Goal: Task Accomplishment & Management: Use online tool/utility

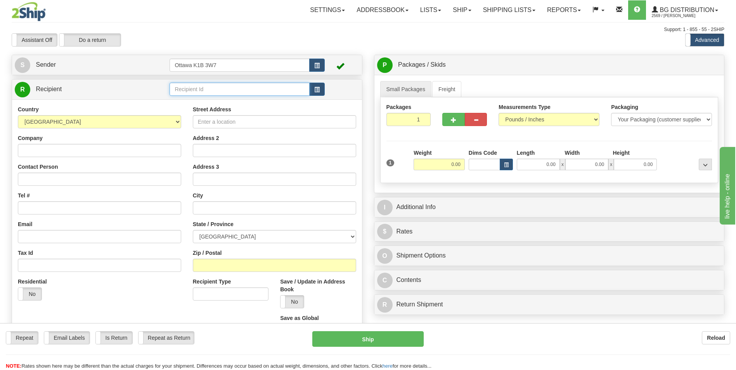
click at [244, 90] on input "text" at bounding box center [240, 89] width 140 height 13
click at [227, 102] on div "910894" at bounding box center [238, 101] width 132 height 9
type input "910894"
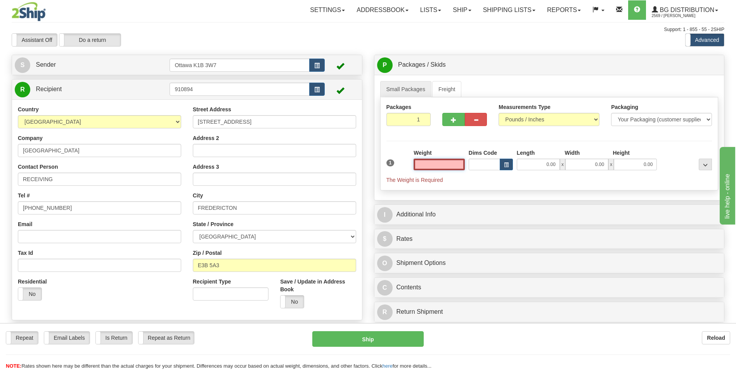
click at [451, 167] on input "text" at bounding box center [439, 165] width 51 height 12
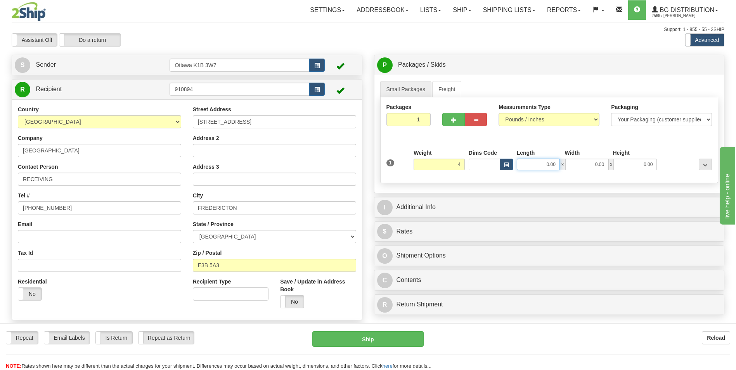
click at [525, 163] on input "0.00" at bounding box center [538, 165] width 43 height 12
type input "4.00"
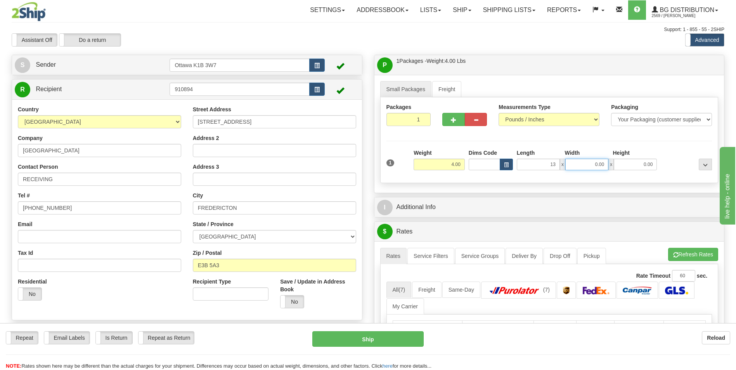
type input "13.00"
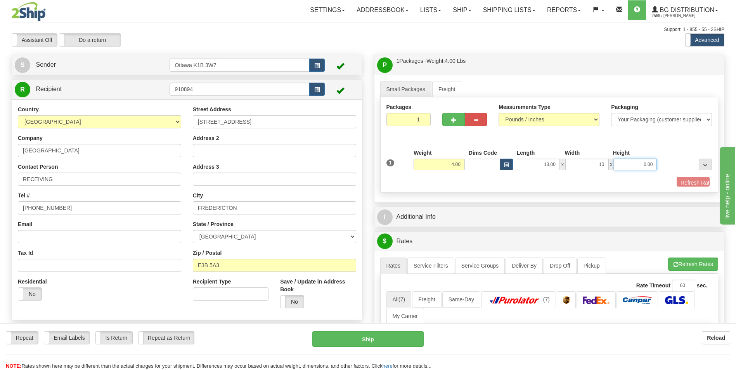
type input "10.00"
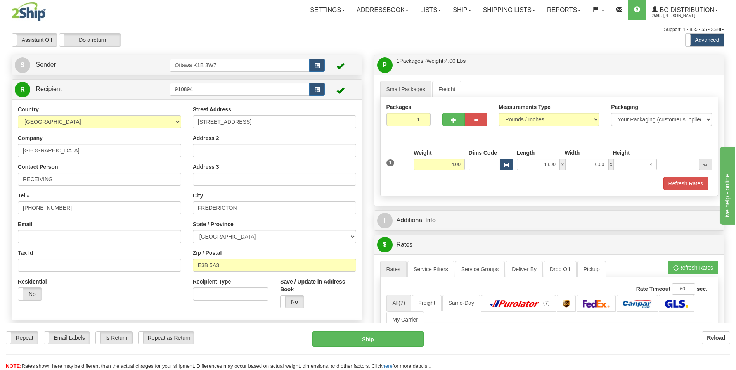
type input "4.00"
click at [458, 182] on div "Refresh Rates" at bounding box center [550, 183] width 330 height 13
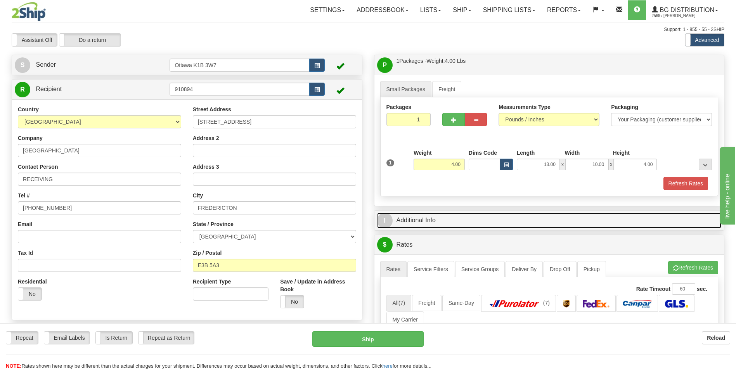
click at [466, 217] on link "I Additional Info" at bounding box center [549, 221] width 345 height 16
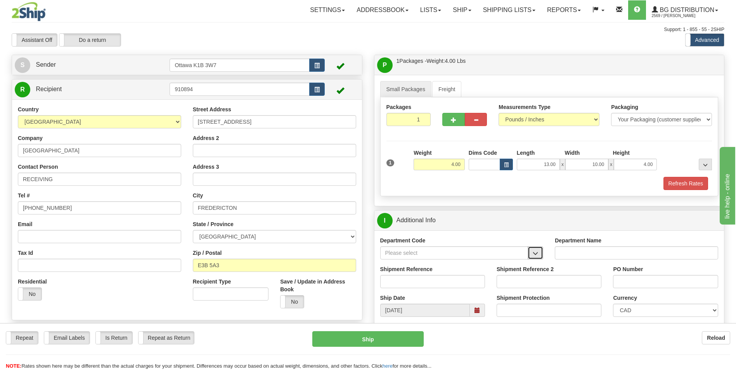
click at [539, 254] on button "button" at bounding box center [536, 252] width 16 height 13
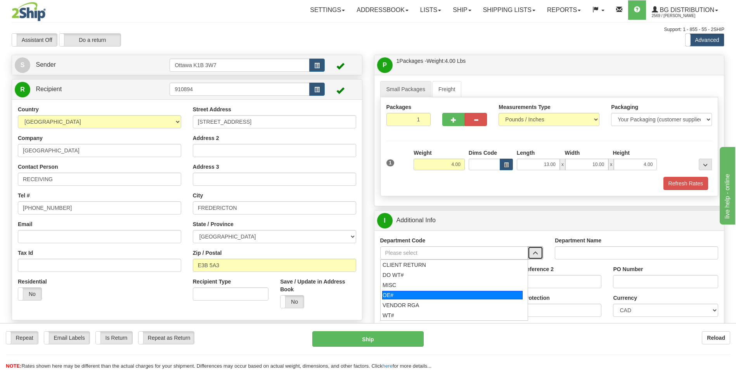
click at [463, 296] on div "OE#" at bounding box center [452, 295] width 140 height 9
type input "OE#"
type input "ORDERS"
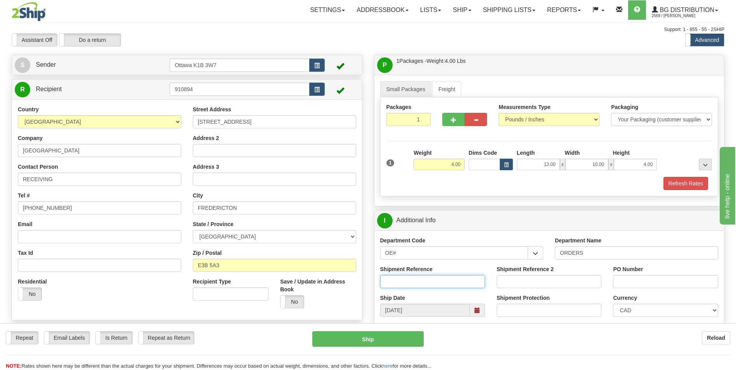
click at [446, 277] on input "Shipment Reference" at bounding box center [432, 281] width 105 height 13
type input "10204672-00"
click at [629, 278] on input "PO Number" at bounding box center [665, 281] width 105 height 13
type input "w"
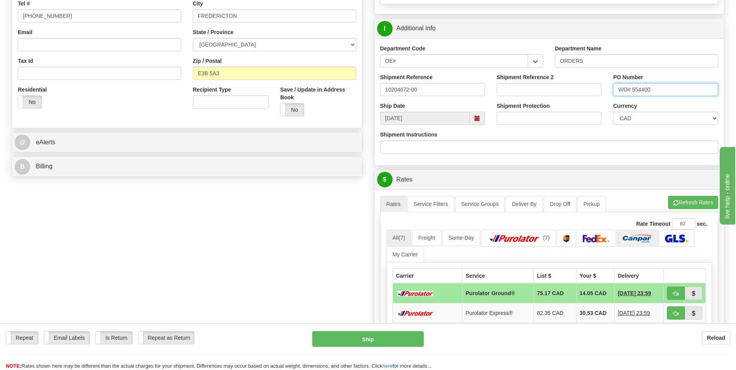
scroll to position [194, 0]
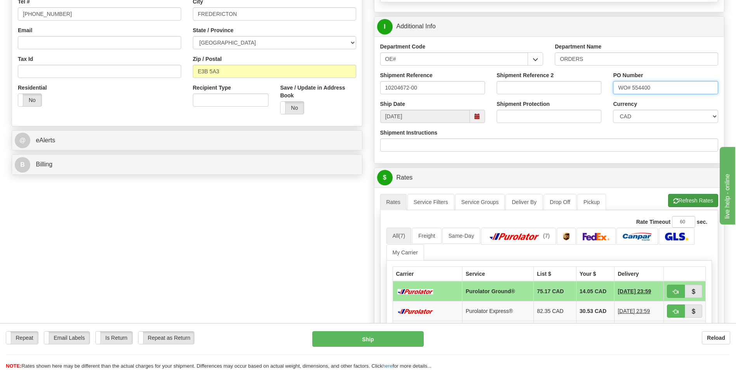
type input "WO# 554400"
click at [686, 196] on button "Refresh Rates" at bounding box center [693, 200] width 50 height 13
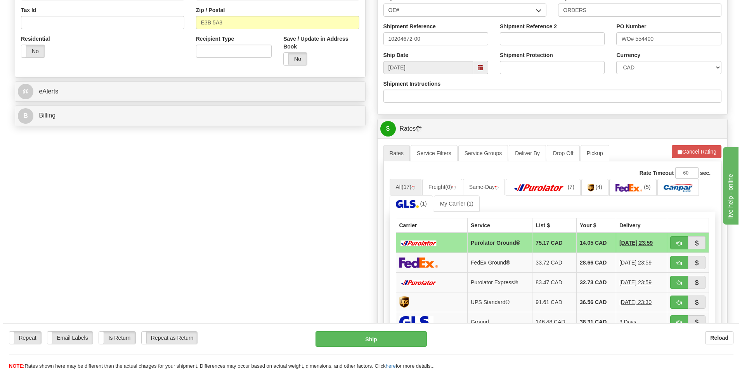
scroll to position [272, 0]
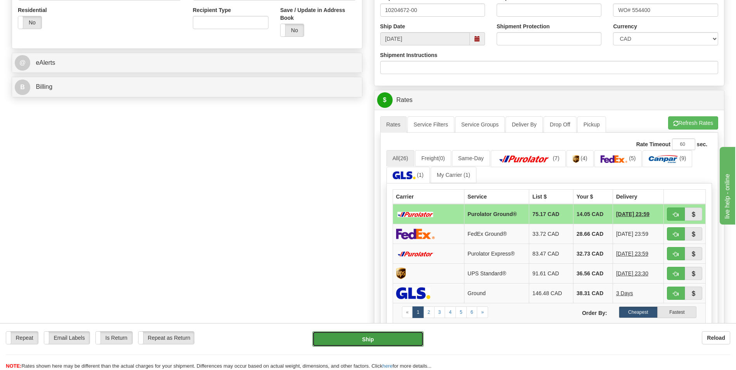
click at [371, 337] on button "Ship" at bounding box center [367, 339] width 111 height 16
type input "260"
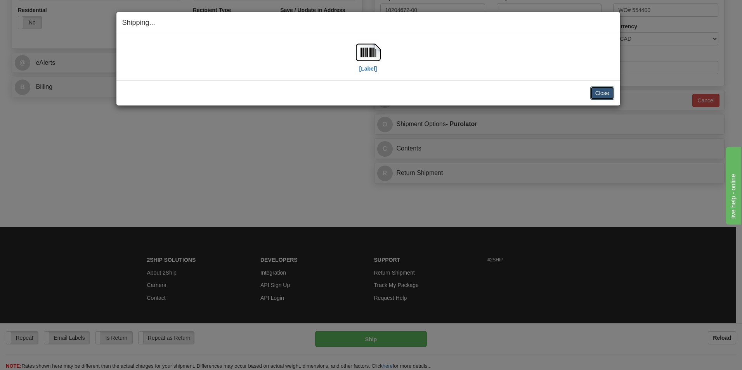
click at [597, 95] on button "Close" at bounding box center [602, 93] width 24 height 13
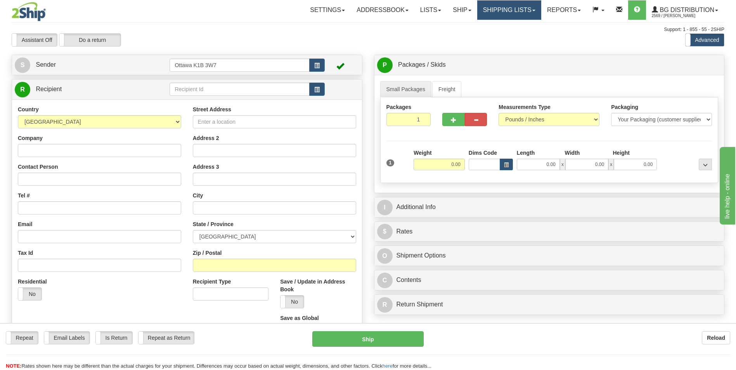
click at [524, 7] on link "Shipping lists" at bounding box center [509, 9] width 64 height 19
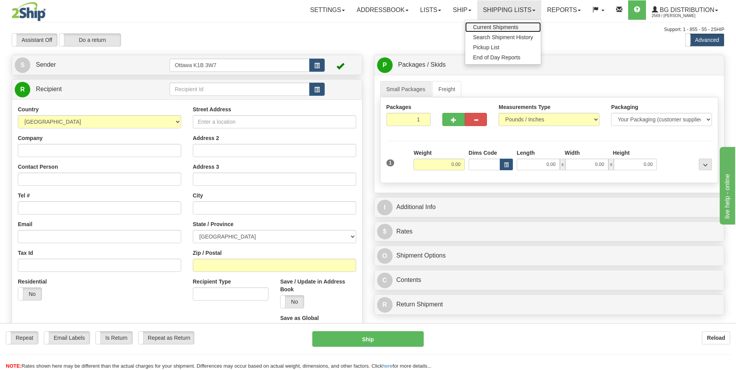
click at [501, 28] on span "Current Shipments" at bounding box center [495, 27] width 45 height 6
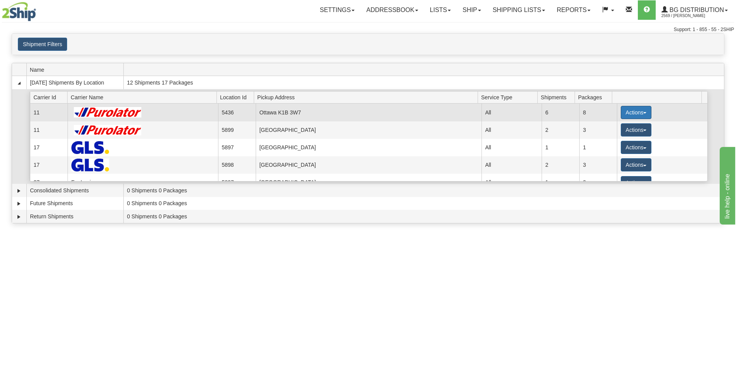
click at [621, 112] on button "Actions" at bounding box center [636, 112] width 31 height 13
click at [614, 127] on span "Details" at bounding box center [607, 126] width 21 height 5
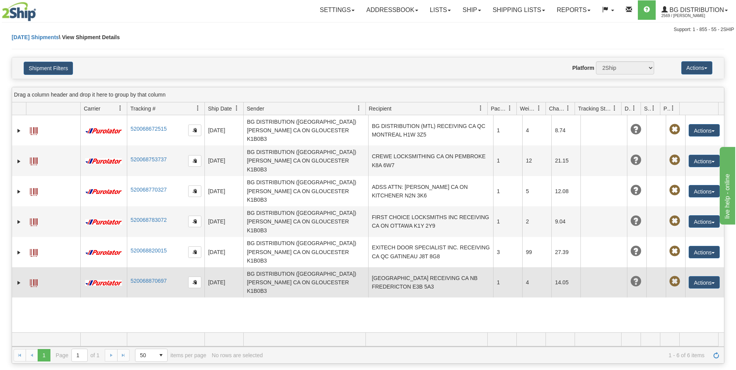
click at [435, 267] on td "UNIVERSITY OF NEW BRUNSWICK RECEIVING CA NB FREDERICTON E3B 5A3" at bounding box center [430, 282] width 125 height 30
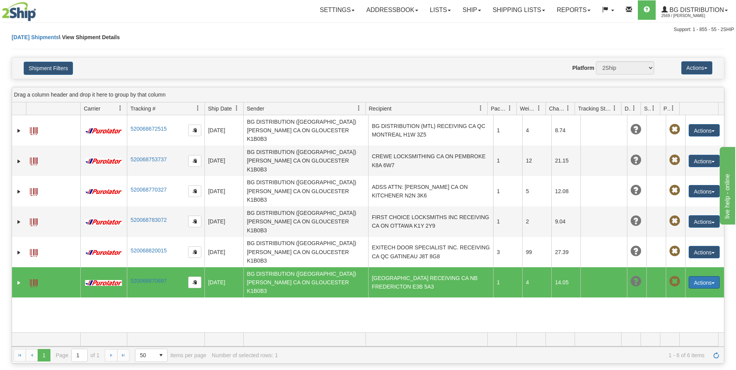
click at [706, 276] on button "Actions" at bounding box center [704, 282] width 31 height 12
click at [680, 292] on link "Edit" at bounding box center [688, 297] width 62 height 10
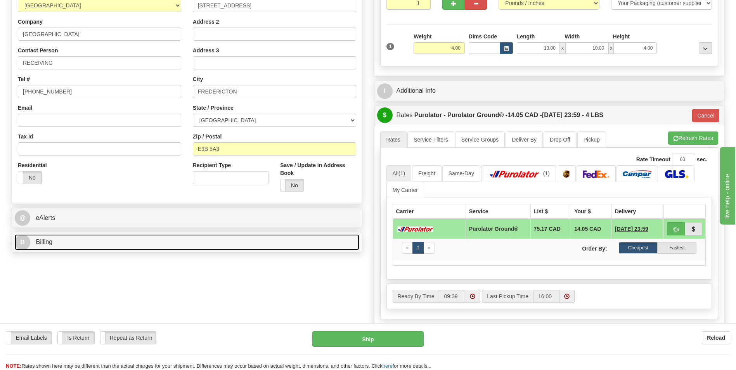
click at [101, 247] on link "B Billing" at bounding box center [187, 242] width 345 height 16
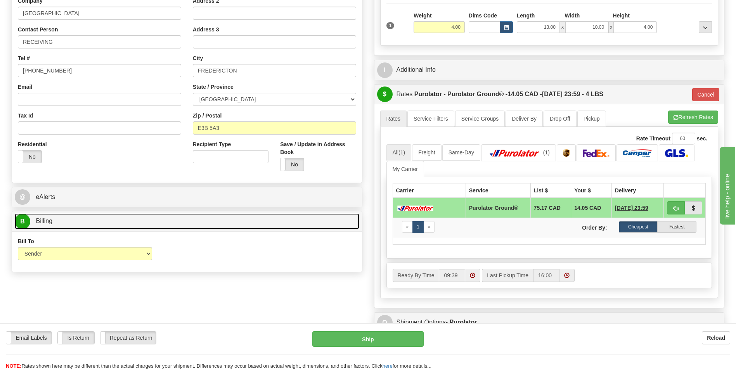
scroll to position [155, 0]
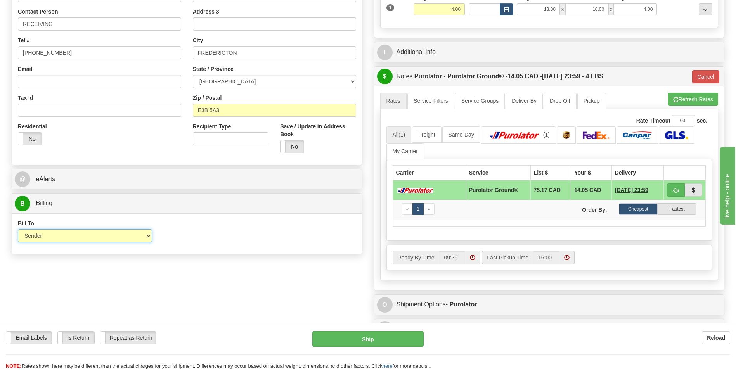
click at [146, 237] on select "Sender Recipient Third Party Collect" at bounding box center [85, 235] width 134 height 13
select select "2"
click at [18, 229] on select "Sender Recipient Third Party Collect" at bounding box center [85, 235] width 134 height 13
type input "260"
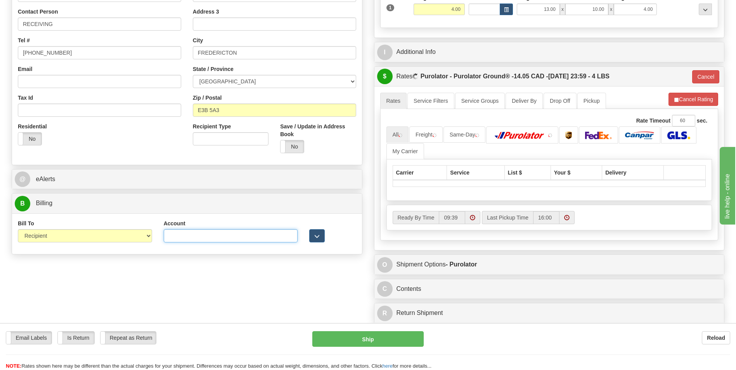
click at [200, 239] on input "Account" at bounding box center [231, 235] width 134 height 13
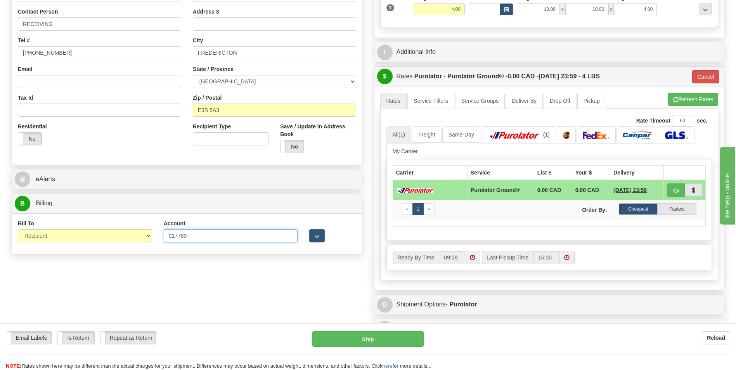
type input "9177807"
click at [204, 233] on input "9177807" at bounding box center [231, 235] width 134 height 13
type input "9"
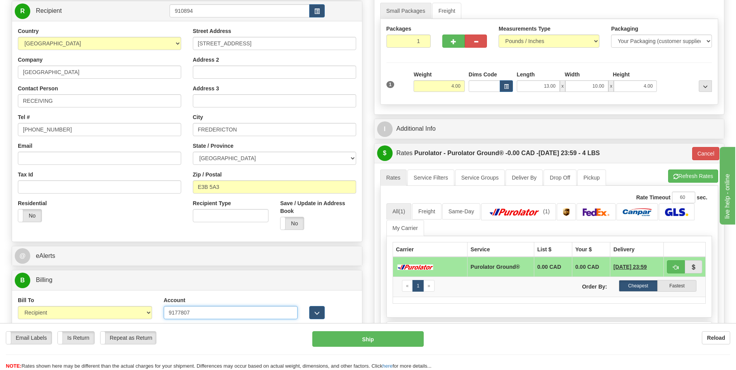
scroll to position [78, 0]
type input "9177807"
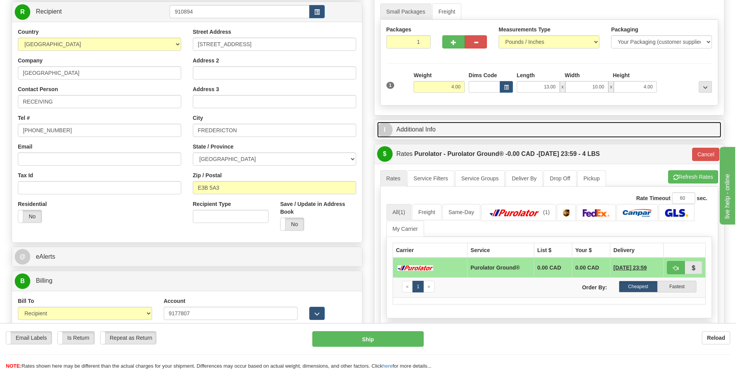
click at [427, 132] on link "I Additional Info" at bounding box center [549, 130] width 345 height 16
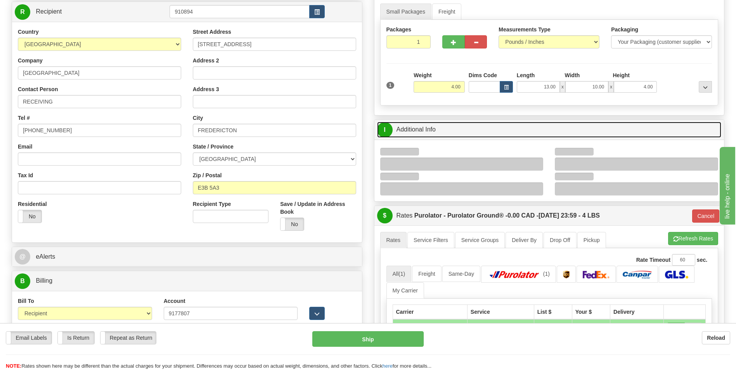
click at [427, 132] on link "I Additional Info" at bounding box center [549, 130] width 345 height 16
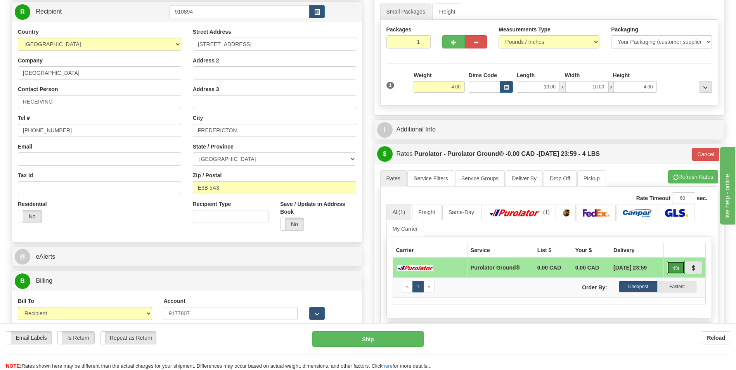
click at [675, 264] on button "button" at bounding box center [676, 267] width 18 height 13
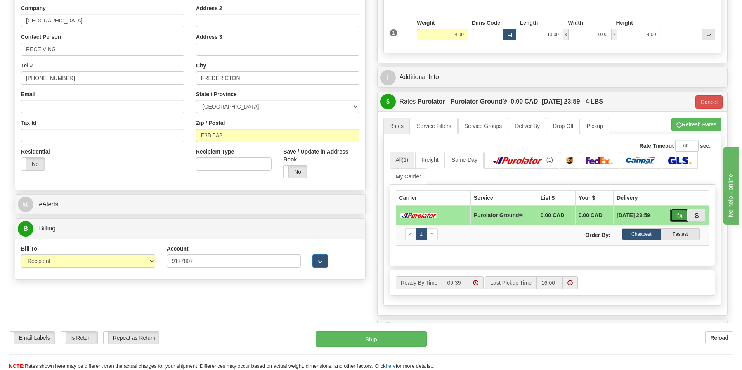
scroll to position [116, 0]
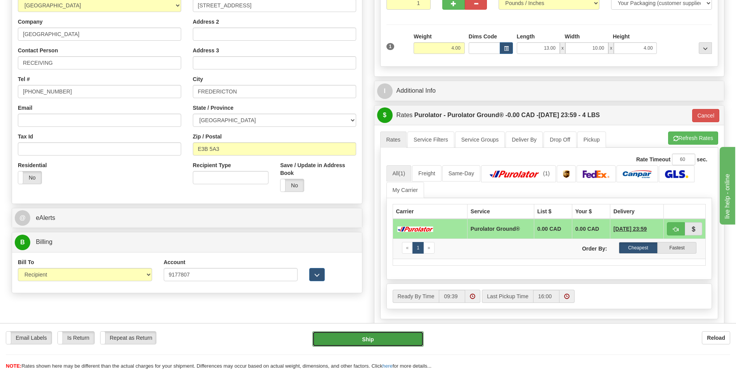
click at [366, 336] on button "Ship" at bounding box center [367, 339] width 111 height 16
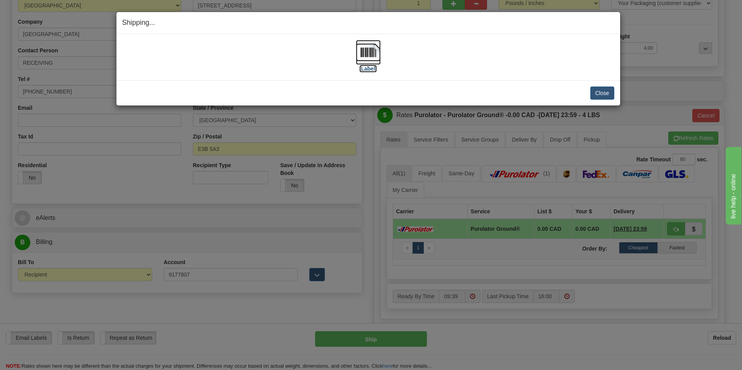
click at [366, 68] on label "[Label]" at bounding box center [368, 69] width 18 height 8
click at [604, 90] on button "Close" at bounding box center [602, 93] width 24 height 13
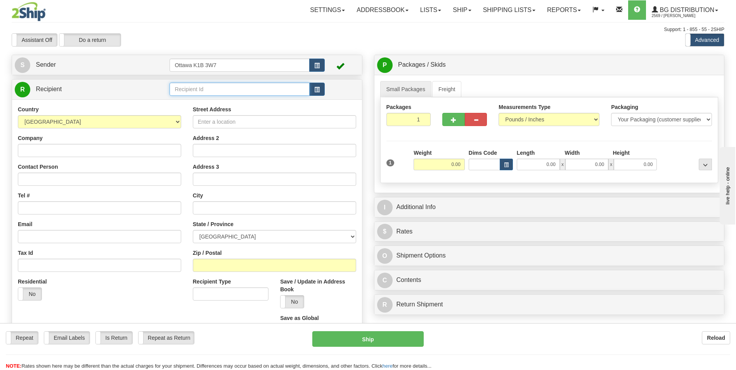
click at [217, 88] on input "text" at bounding box center [240, 89] width 140 height 13
click at [204, 98] on div "4009" at bounding box center [238, 101] width 132 height 8
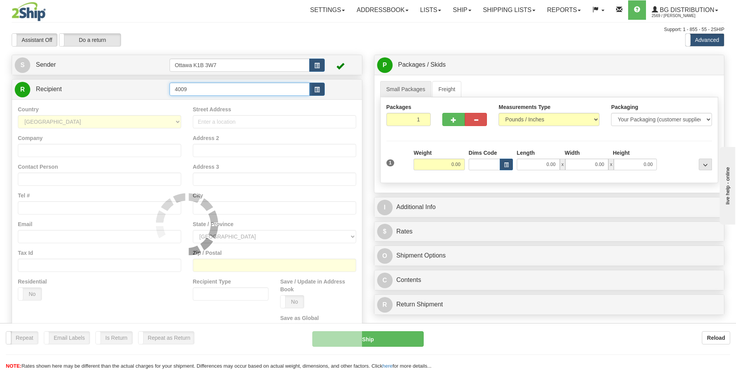
type input "4009"
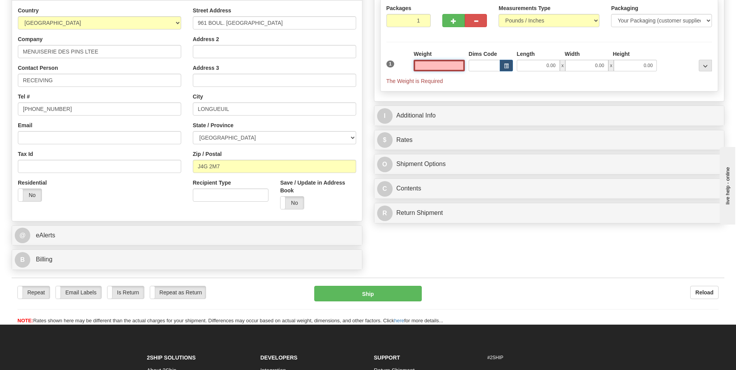
scroll to position [116, 0]
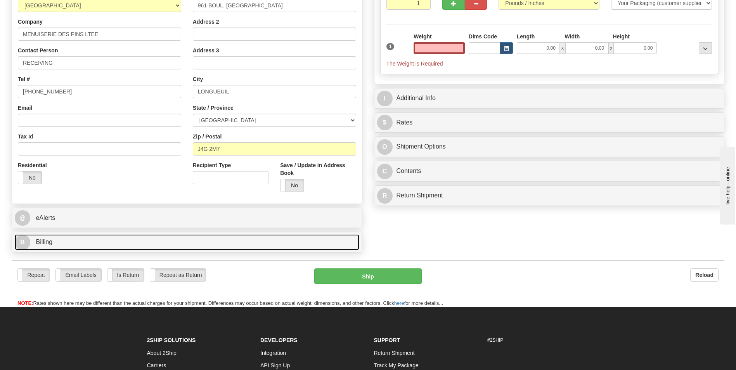
type input "0.00"
click at [105, 239] on link "B Billing" at bounding box center [187, 242] width 345 height 16
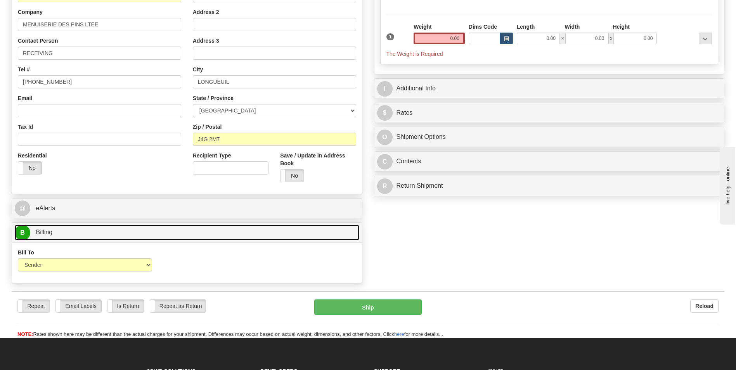
scroll to position [155, 0]
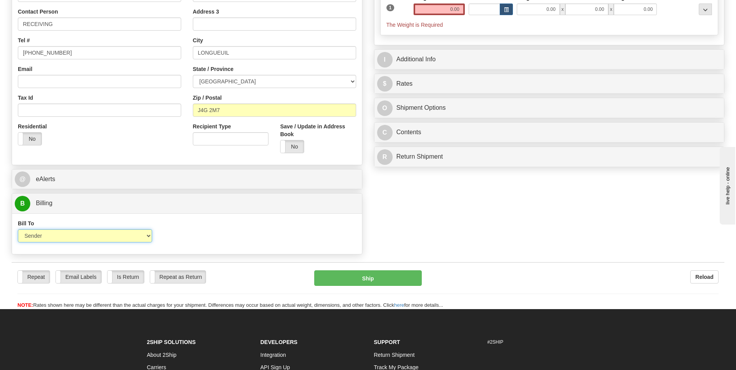
click at [147, 238] on select "Sender Recipient Third Party Collect" at bounding box center [85, 235] width 134 height 13
select select "2"
click at [18, 229] on select "Sender Recipient Third Party Collect" at bounding box center [85, 235] width 134 height 13
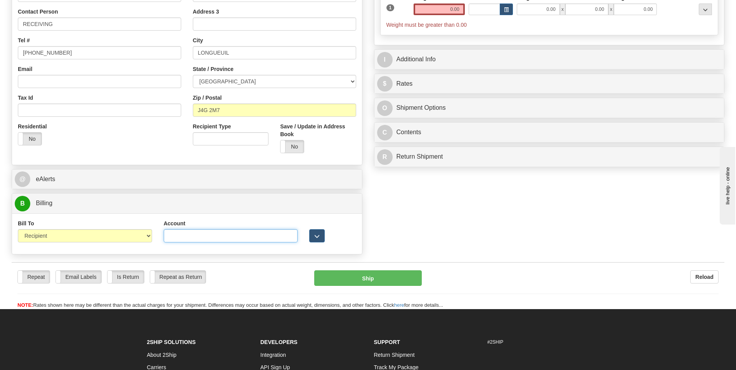
click at [232, 238] on input "Account" at bounding box center [231, 235] width 134 height 13
type input "6265506"
click at [268, 221] on div "Account 6265506" at bounding box center [231, 231] width 134 height 23
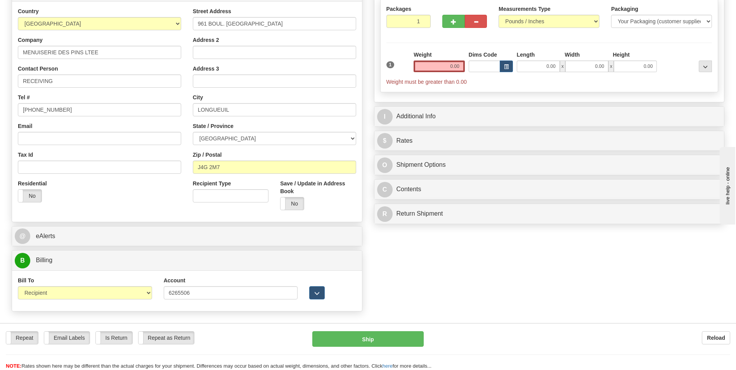
scroll to position [39, 0]
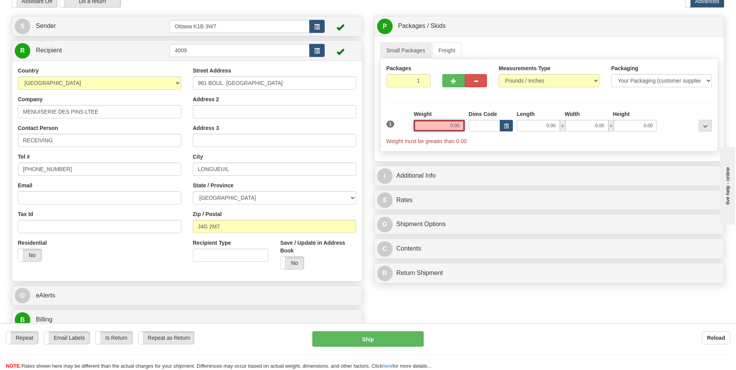
click at [454, 130] on input "0.00" at bounding box center [439, 126] width 51 height 12
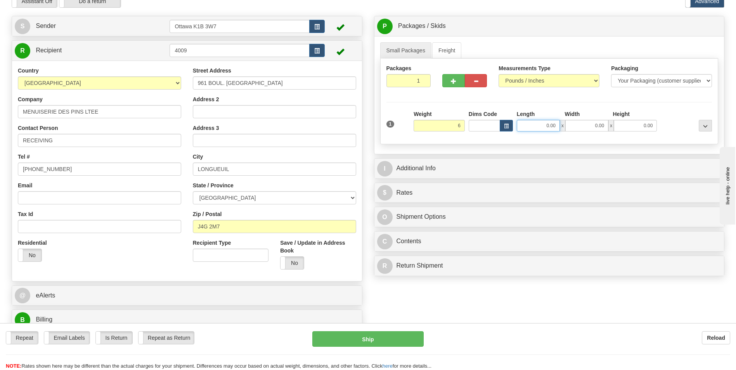
click at [546, 122] on input "0.00" at bounding box center [538, 126] width 43 height 12
type input "6.00"
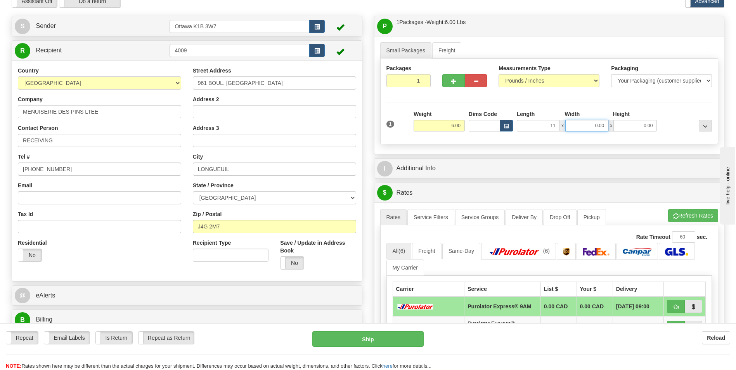
type input "11.00"
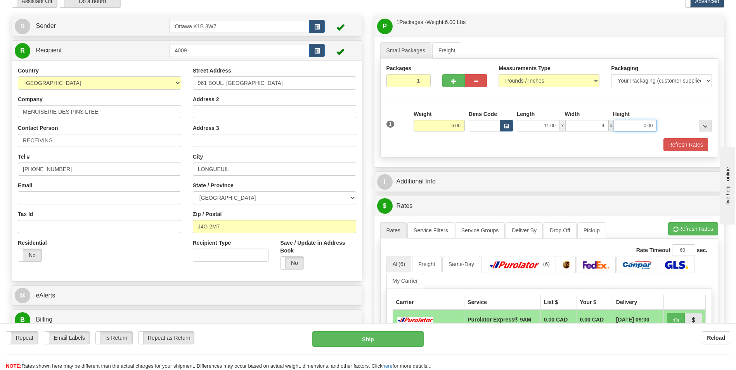
type input "9.00"
type input "7.00"
click at [579, 100] on div "Packages 1 1 Measurements Type" at bounding box center [549, 108] width 338 height 99
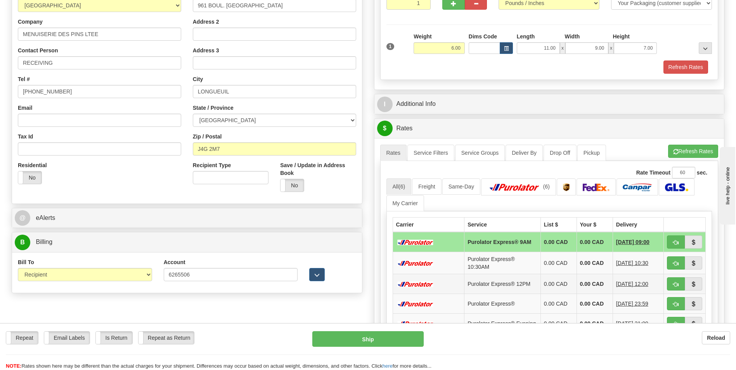
scroll to position [155, 0]
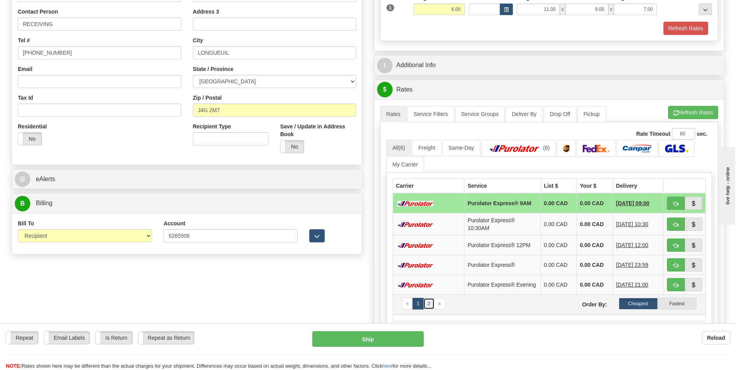
click at [431, 305] on link "2" at bounding box center [428, 304] width 11 height 12
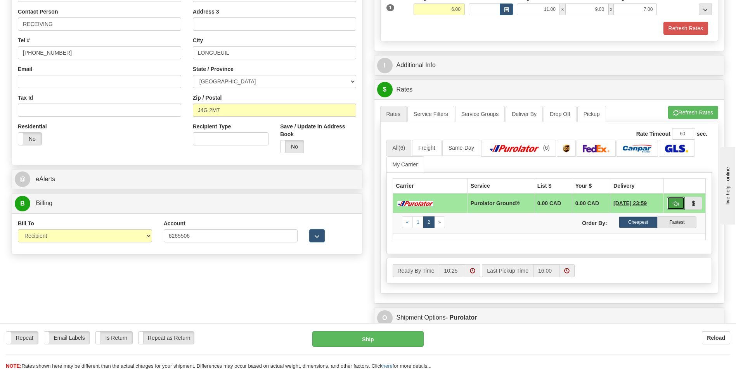
click at [673, 201] on span "button" at bounding box center [675, 203] width 5 height 5
type input "260"
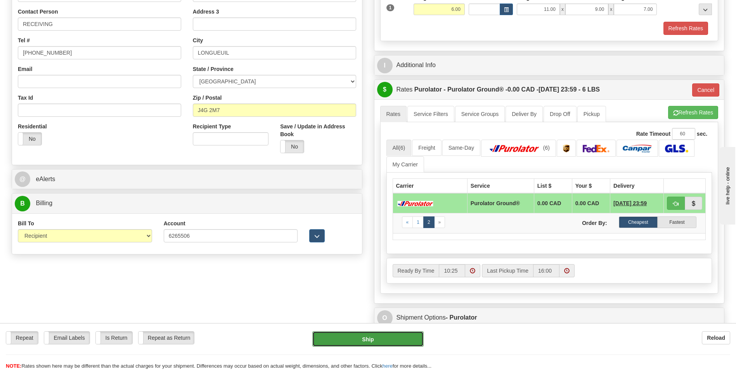
click at [376, 336] on button "Ship" at bounding box center [367, 339] width 111 height 16
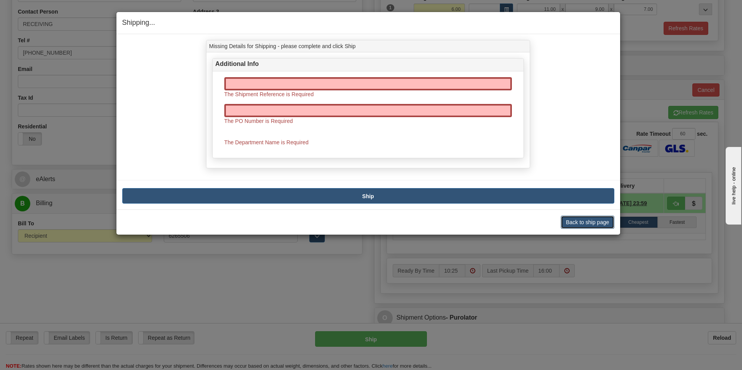
click at [579, 224] on button "Back to ship page" at bounding box center [587, 222] width 53 height 13
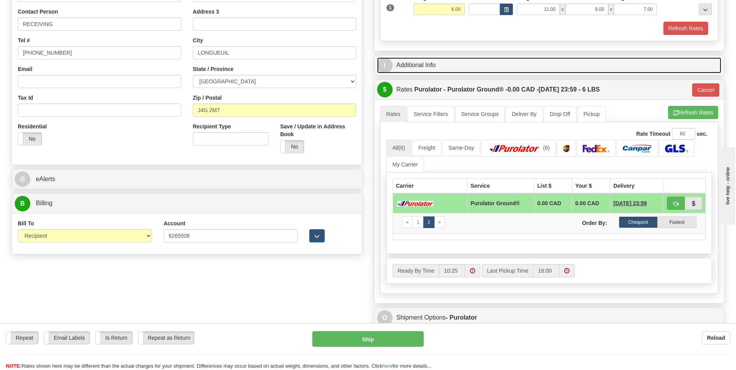
click at [444, 62] on link "I Additional Info" at bounding box center [549, 65] width 345 height 16
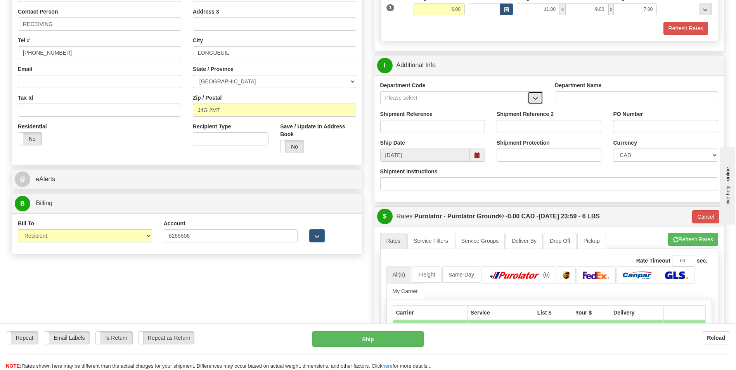
click at [531, 98] on button "button" at bounding box center [536, 97] width 16 height 13
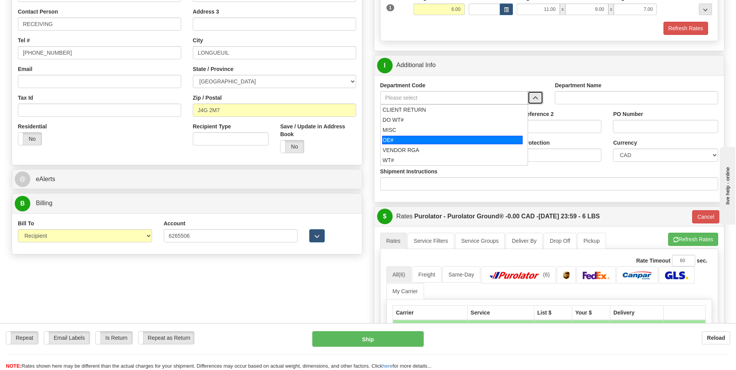
click at [432, 138] on div "OE#" at bounding box center [452, 140] width 140 height 9
type input "OE#"
type input "ORDERS"
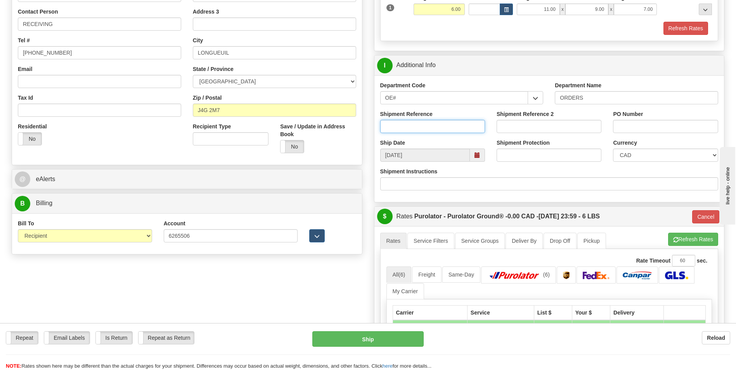
click at [416, 125] on input "Shipment Reference" at bounding box center [432, 126] width 105 height 13
type input "1"
type input "80006470-00"
click at [652, 127] on input "PO Number" at bounding box center [665, 126] width 105 height 13
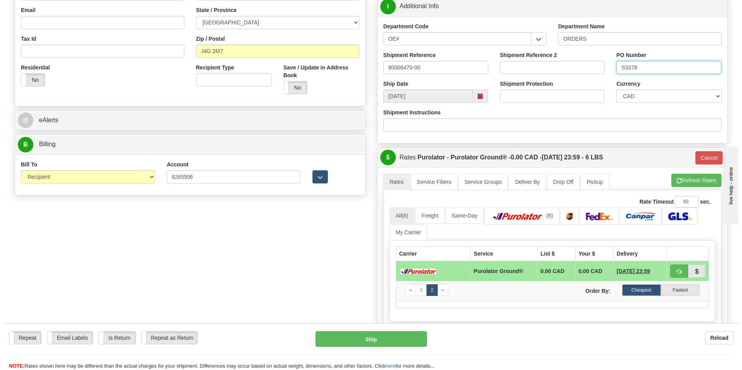
scroll to position [233, 0]
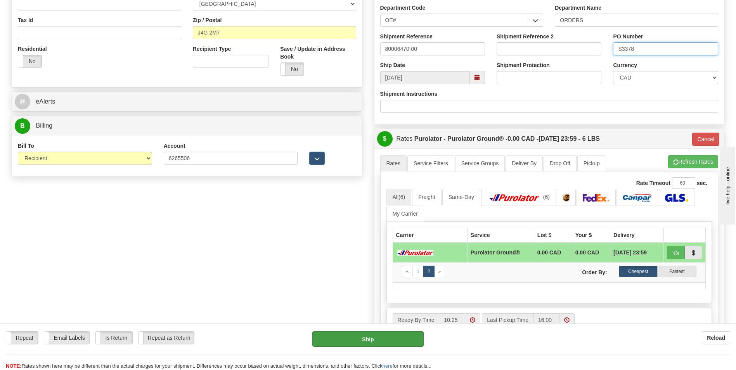
type input "S3378"
click at [392, 333] on button "Ship" at bounding box center [367, 339] width 111 height 16
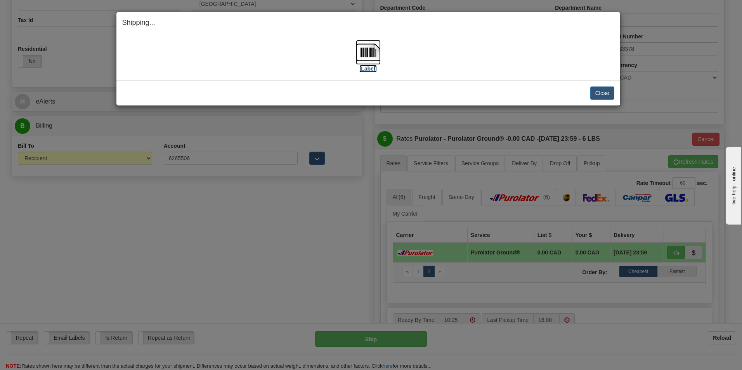
click at [367, 66] on label "[Label]" at bounding box center [368, 69] width 18 height 8
click at [594, 94] on button "Close" at bounding box center [602, 93] width 24 height 13
click at [601, 93] on button "Close" at bounding box center [602, 93] width 24 height 13
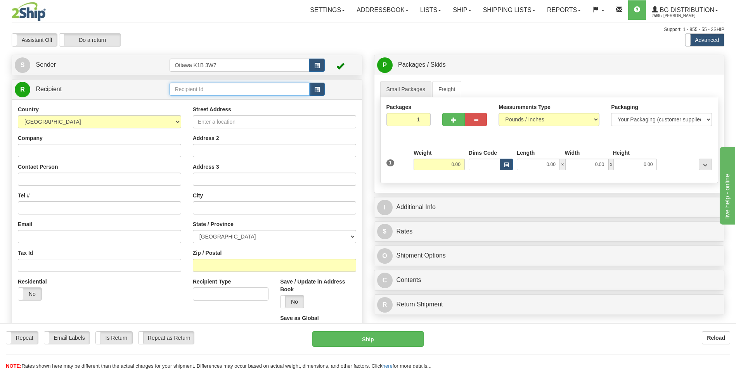
click at [237, 85] on input "text" at bounding box center [240, 89] width 140 height 13
click at [235, 100] on div "910929" at bounding box center [238, 101] width 132 height 9
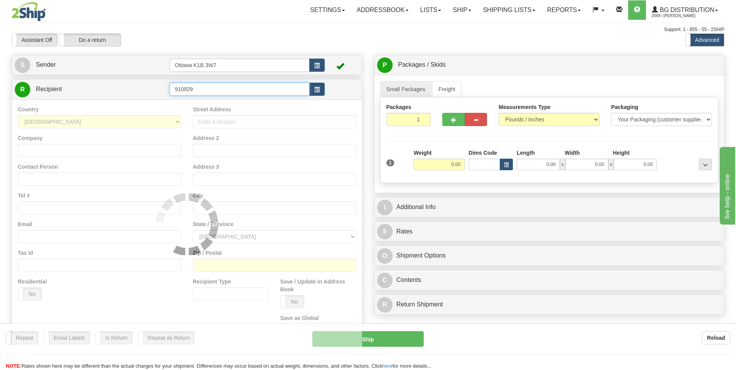
type input "910929"
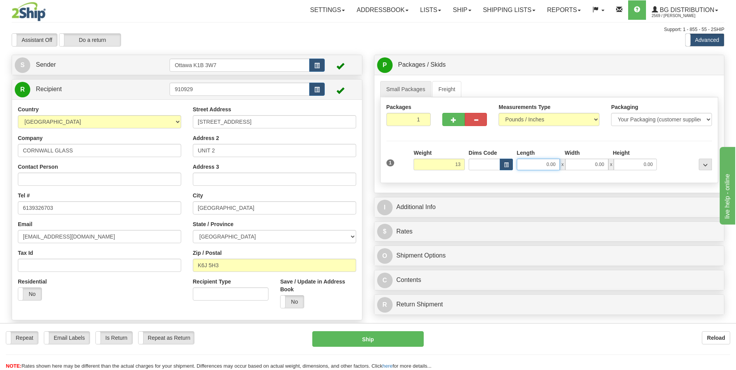
click at [553, 166] on input "0.00" at bounding box center [538, 165] width 43 height 12
type input "13.00"
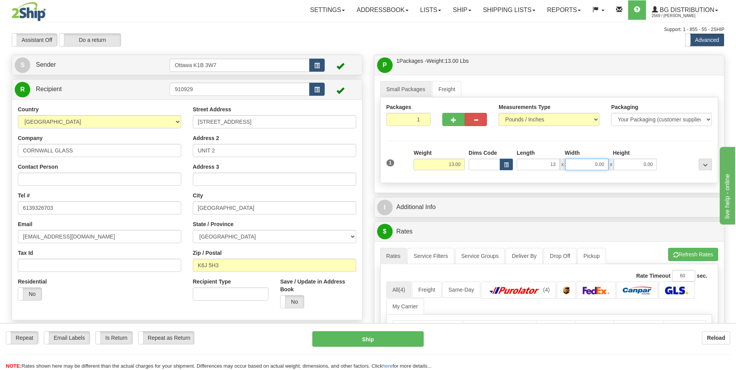
type input "13.00"
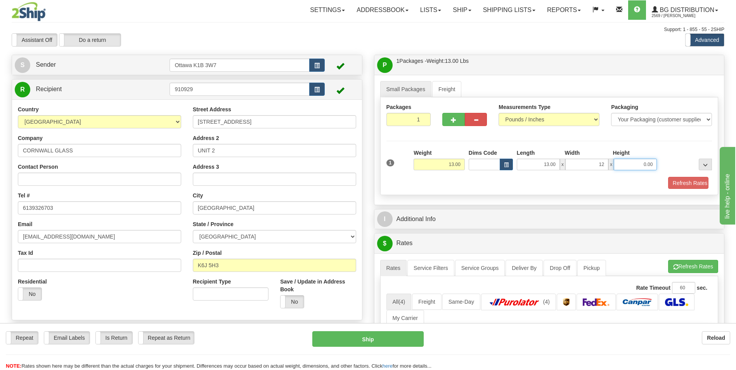
type input "12.00"
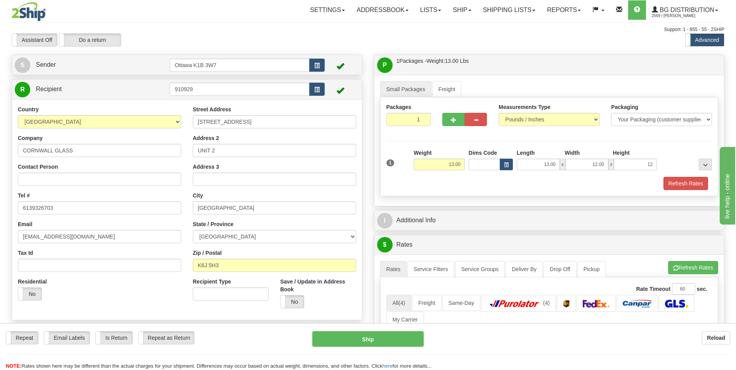
type input "12.00"
click at [570, 137] on div "Packages 1 1 Measurements Type" at bounding box center [549, 146] width 338 height 99
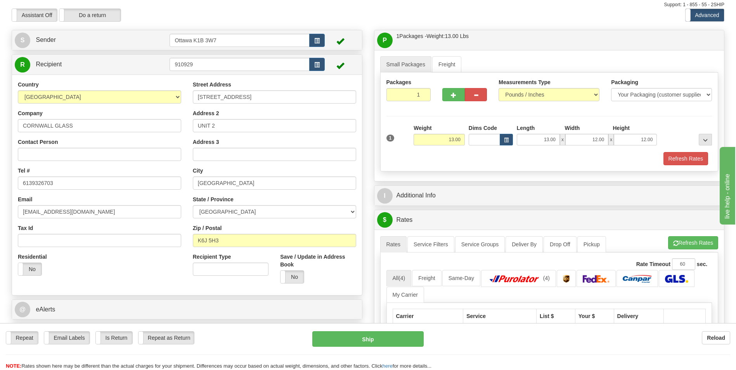
scroll to position [39, 0]
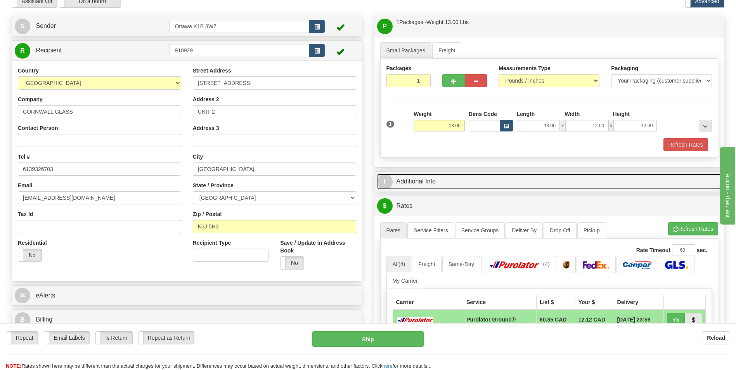
click at [439, 185] on link "I Additional Info" at bounding box center [549, 182] width 345 height 16
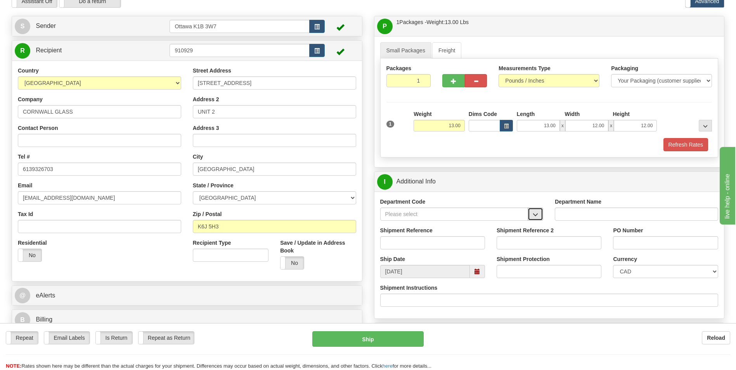
click at [536, 213] on span "button" at bounding box center [535, 214] width 5 height 5
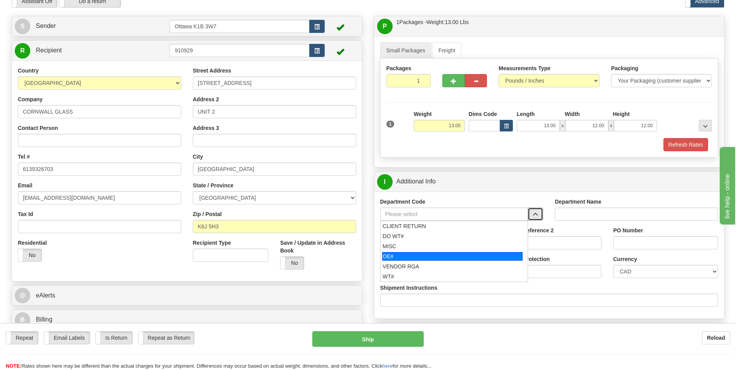
click at [408, 257] on div "OE#" at bounding box center [452, 256] width 140 height 9
type input "OE#"
type input "ORDERS"
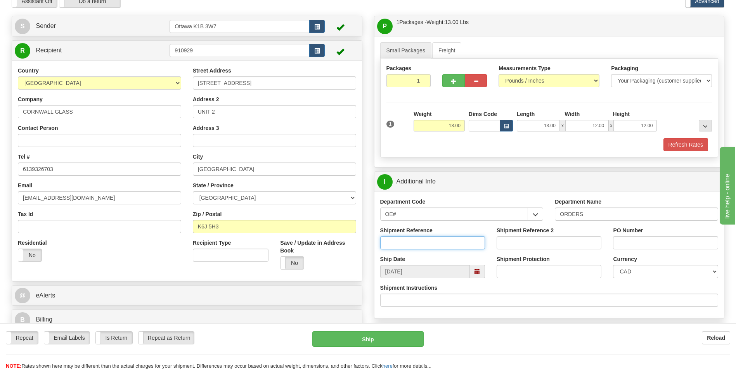
click at [428, 240] on input "Shipment Reference" at bounding box center [432, 242] width 105 height 13
type input "10204526-00"
click at [625, 245] on input "PO Number" at bounding box center [665, 242] width 105 height 13
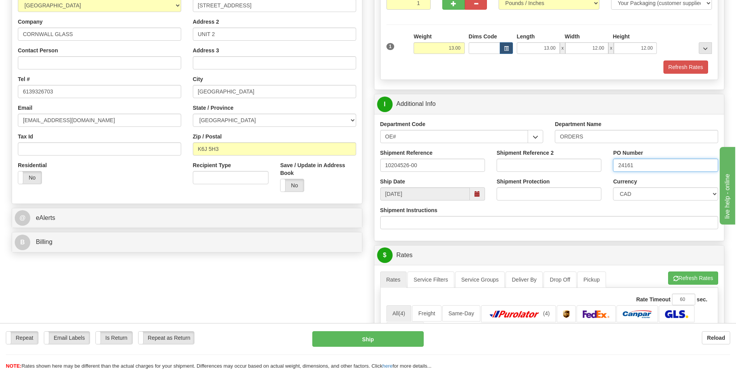
scroll to position [155, 0]
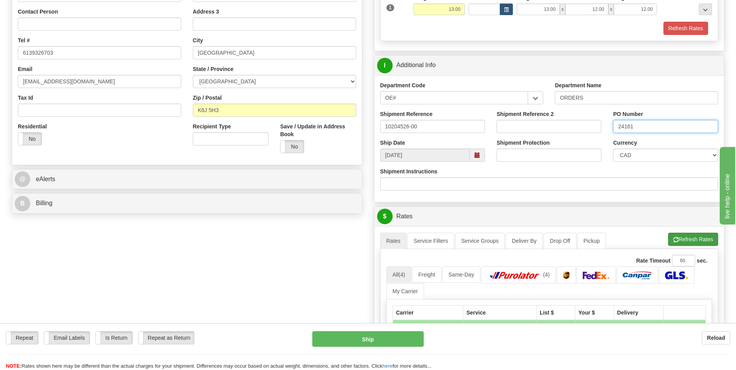
type input "24161"
click at [693, 237] on button "Refresh Rates" at bounding box center [693, 239] width 50 height 13
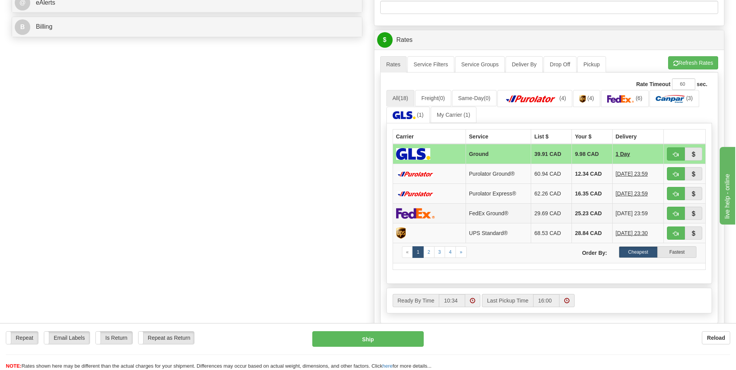
scroll to position [349, 0]
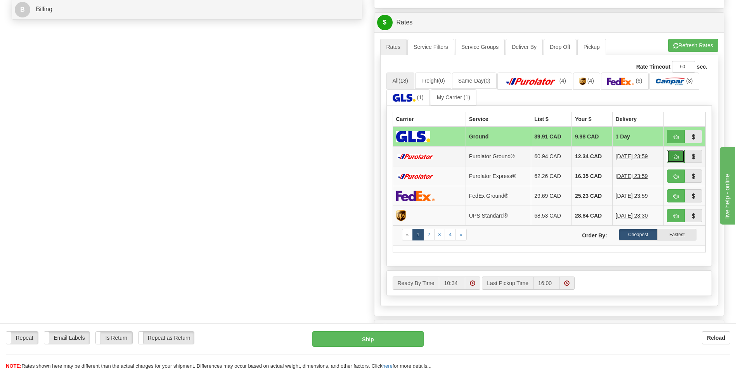
click at [673, 157] on span "button" at bounding box center [675, 156] width 5 height 5
type input "260"
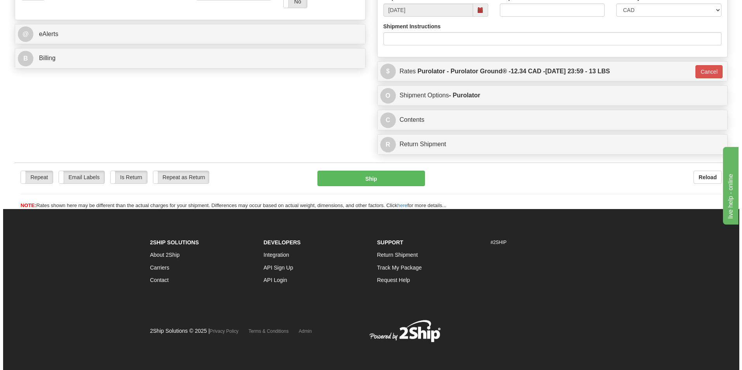
scroll to position [300, 0]
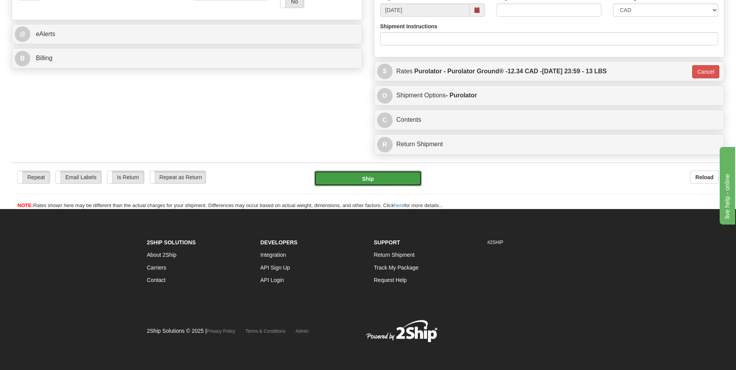
click at [369, 180] on button "Ship" at bounding box center [367, 179] width 107 height 16
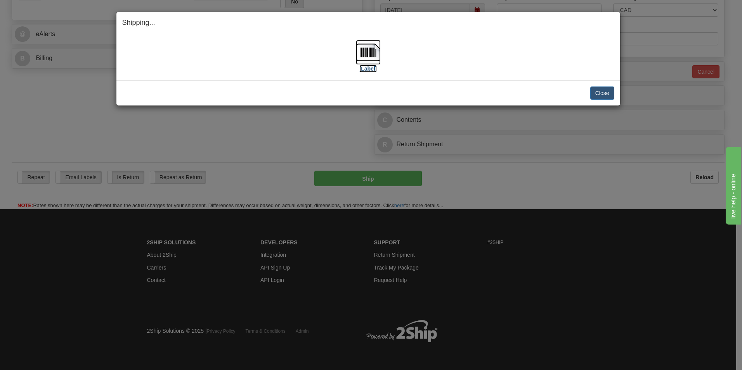
click at [369, 67] on label "[Label]" at bounding box center [368, 69] width 18 height 8
click at [593, 89] on button "Close" at bounding box center [602, 93] width 24 height 13
